Goal: Contribute content

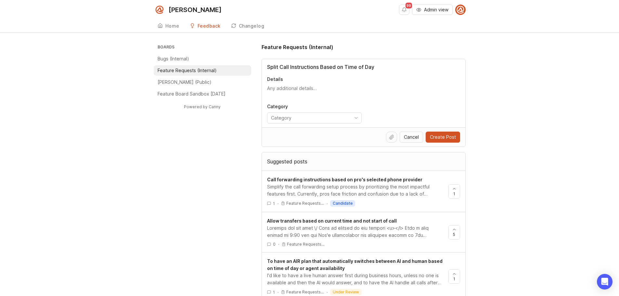
type input "Split Call Instructions Based on Time of Day"
click at [305, 91] on textarea "Details" at bounding box center [363, 91] width 193 height 13
click at [354, 117] on icon "toggle icon" at bounding box center [356, 117] width 10 height 5
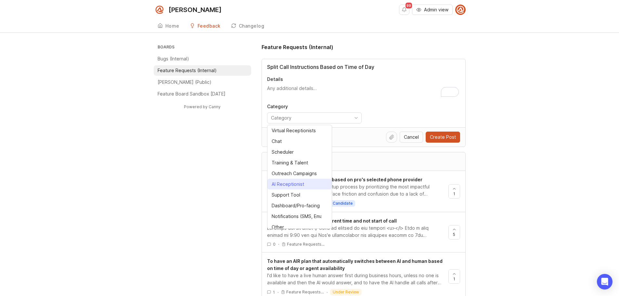
click at [301, 185] on div "AI Receptionist" at bounding box center [288, 184] width 33 height 7
type input "AI Receptionist"
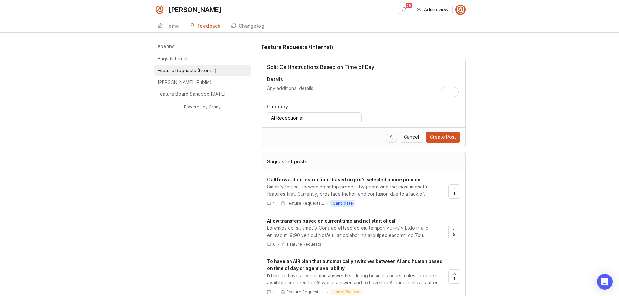
click at [280, 87] on textarea "Details" at bounding box center [363, 91] width 193 height 13
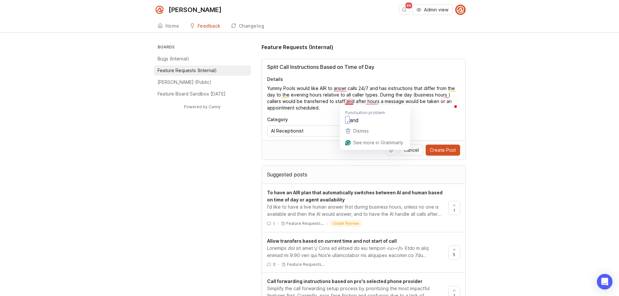
click at [346, 103] on textarea "Yummy Pools would like AIR to answr calls 24/7 and has instructions that differ…" at bounding box center [363, 98] width 193 height 26
click at [282, 101] on textarea "Yummy Pools would like AIR to answr calls 24/7 and has instructions that differ…" at bounding box center [363, 98] width 193 height 26
click at [284, 109] on textarea "Yummy Pools would like AIR to answr calls 24/7 and has instructions that differ…" at bounding box center [363, 98] width 193 height 26
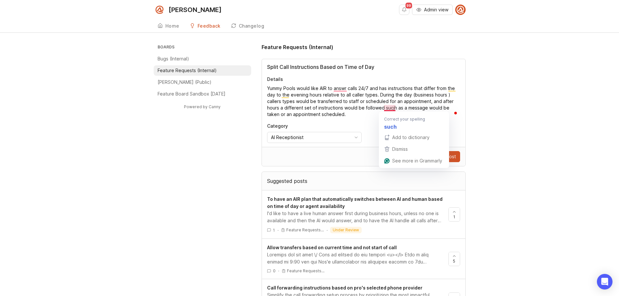
click at [392, 108] on textarea "Yummy Pools would like AIR to answr calls 24/7 and has instructions that differ…" at bounding box center [363, 101] width 193 height 33
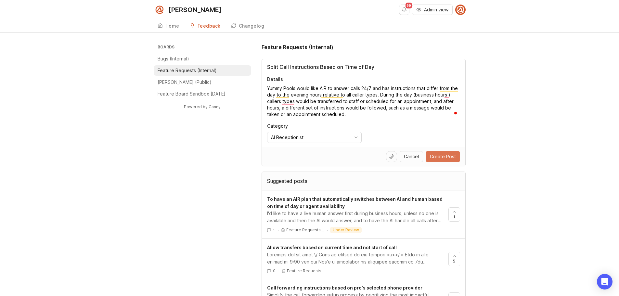
type textarea "Yummy Pools would like AIR to answer calls 24/7 and has instructions that diffe…"
click at [439, 158] on span "Create Post" at bounding box center [443, 156] width 26 height 7
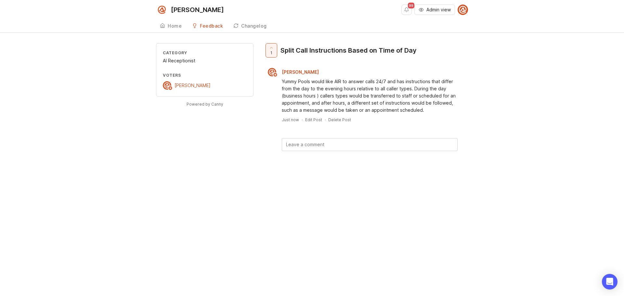
click at [306, 51] on div "Split Call Instructions Based on Time of Day" at bounding box center [349, 50] width 136 height 9
click at [346, 98] on div "Yummy Pools would like AIR to answer calls 24/7 and has instructions that diffe…" at bounding box center [370, 96] width 176 height 36
click at [396, 50] on div "Split Call Instructions Based on Time of Day" at bounding box center [349, 50] width 136 height 9
click at [210, 27] on div "Feedback" at bounding box center [211, 26] width 23 height 5
